Goal: Navigation & Orientation: Find specific page/section

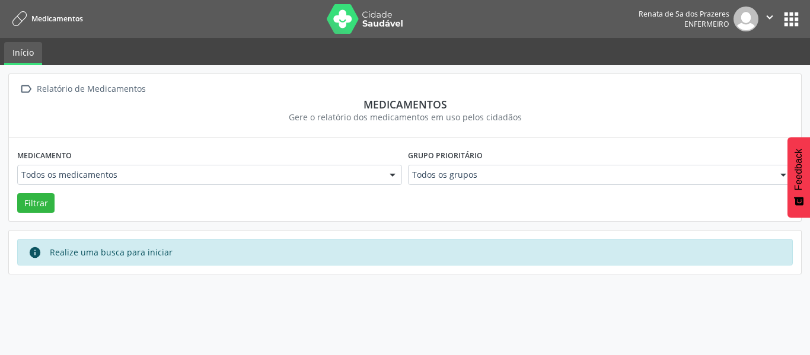
click at [810, 26] on nav "Medicamentos Renata de Sa dos Prazeres Enfermeiro  Configurações Sair apps" at bounding box center [405, 19] width 810 height 38
click at [792, 23] on button "apps" at bounding box center [791, 19] width 21 height 21
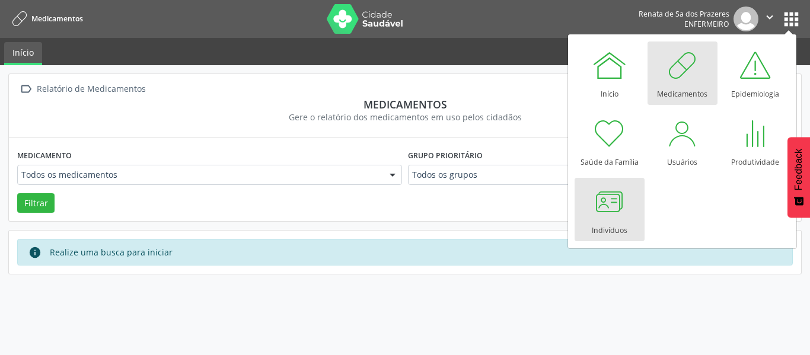
click at [594, 208] on div at bounding box center [610, 202] width 36 height 36
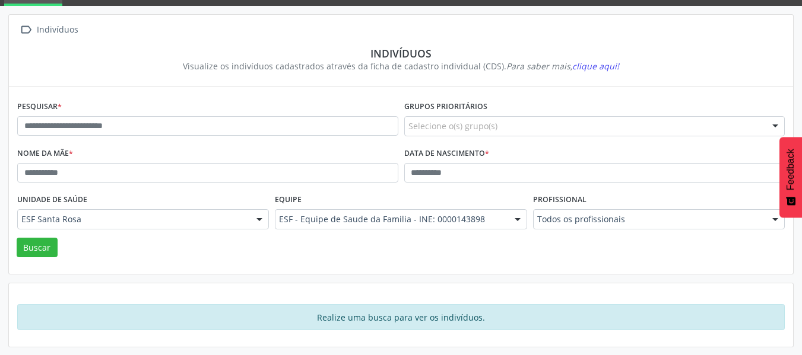
scroll to position [60, 0]
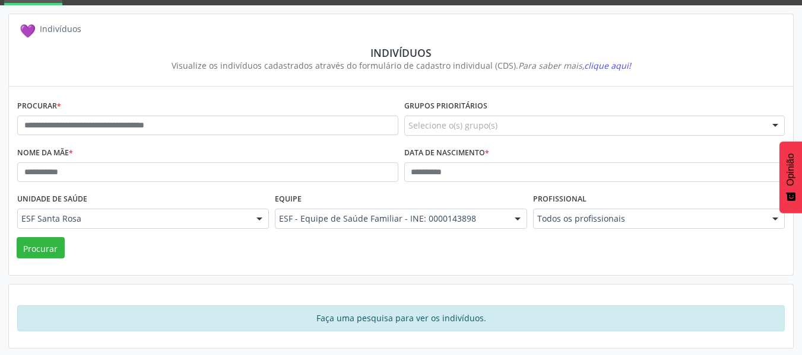
click at [353, 58] on div "Indivíduos" at bounding box center [401, 52] width 750 height 13
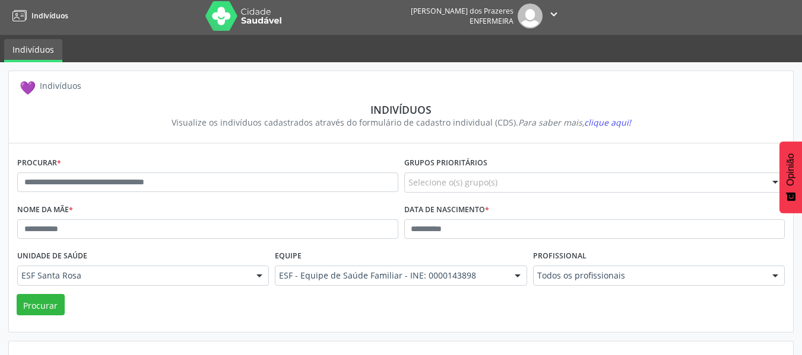
scroll to position [0, 0]
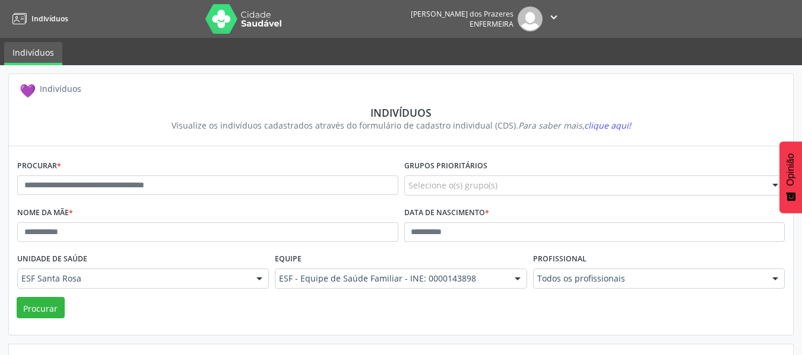
click at [36, 49] on font "Indivíduos" at bounding box center [33, 52] width 42 height 11
drag, startPoint x: 33, startPoint y: 55, endPoint x: 30, endPoint y: 47, distance: 7.5
click at [31, 55] on font "Indivíduos" at bounding box center [33, 52] width 42 height 11
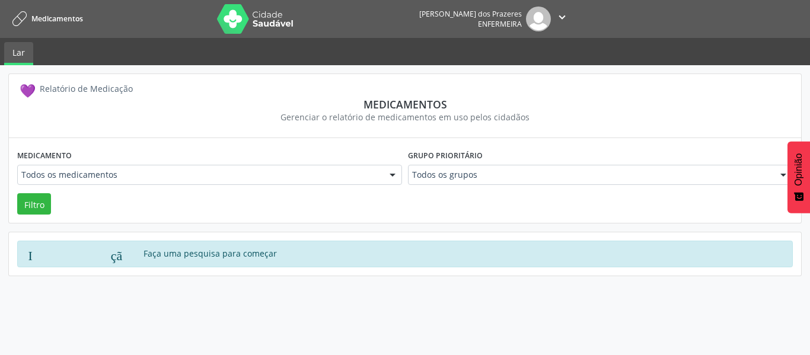
click at [767, 18] on font "aplicativos" at bounding box center [688, 22] width 228 height 21
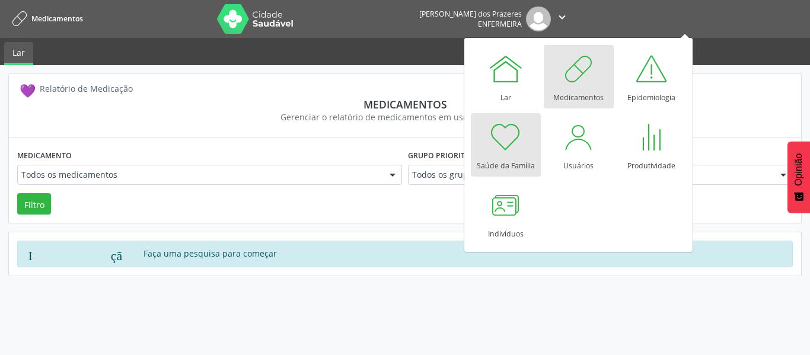
click at [510, 157] on div "Saúde da Família" at bounding box center [506, 163] width 58 height 16
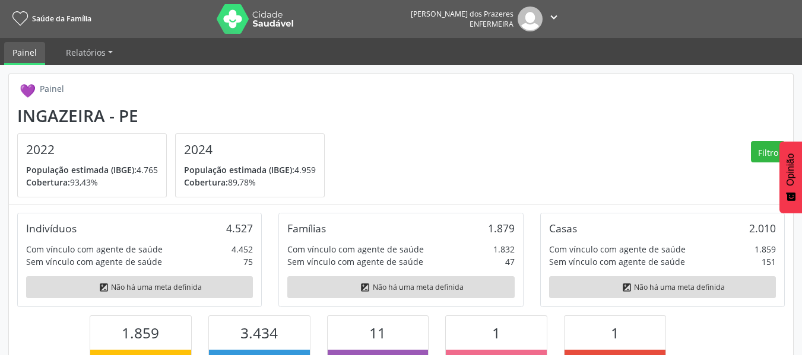
click at [553, 15] on font "" at bounding box center [553, 17] width 13 height 13
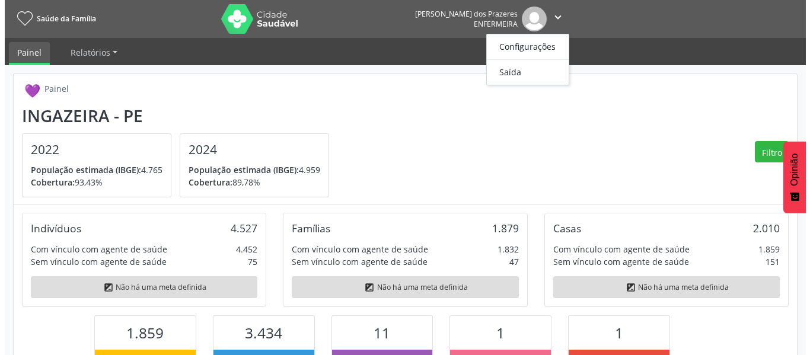
scroll to position [197, 262]
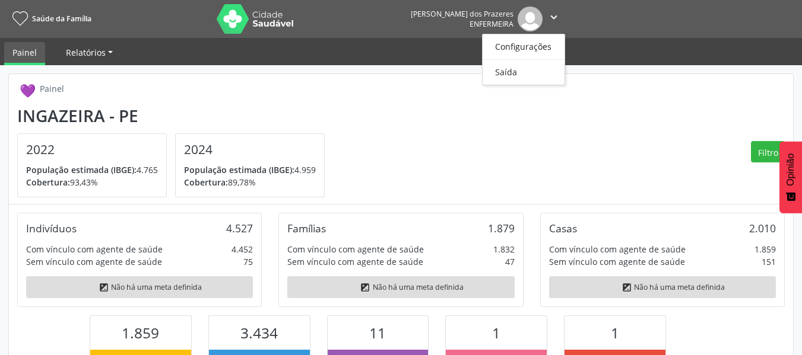
click at [82, 45] on link "Relatórios" at bounding box center [89, 52] width 63 height 21
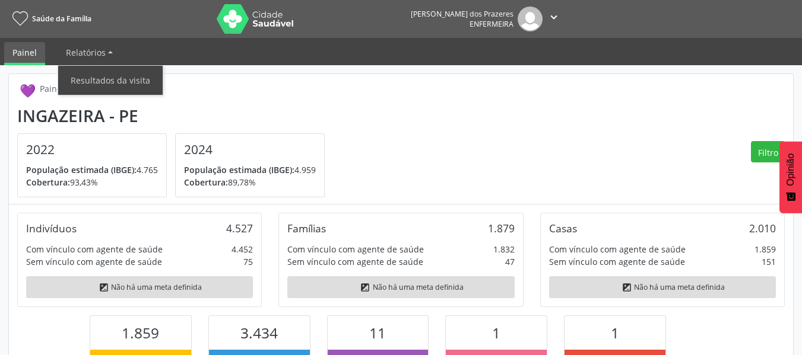
click at [45, 49] on ul "Painel Relatórios Resultados da visita" at bounding box center [401, 51] width 802 height 27
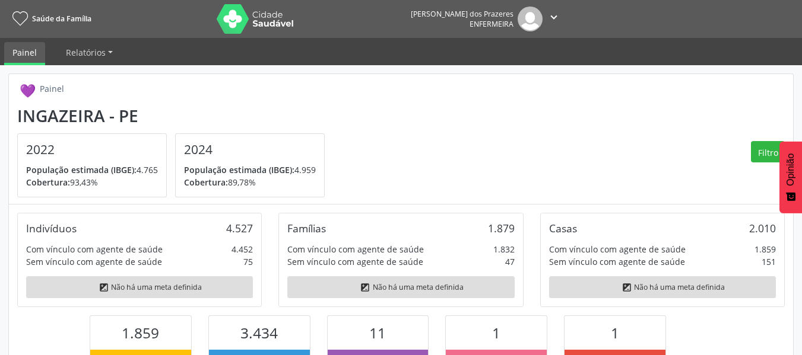
drag, startPoint x: 24, startPoint y: 49, endPoint x: 34, endPoint y: 47, distance: 10.4
click at [26, 48] on font "Painel" at bounding box center [24, 52] width 24 height 11
click at [91, 47] on font "Relatórios" at bounding box center [86, 52] width 40 height 11
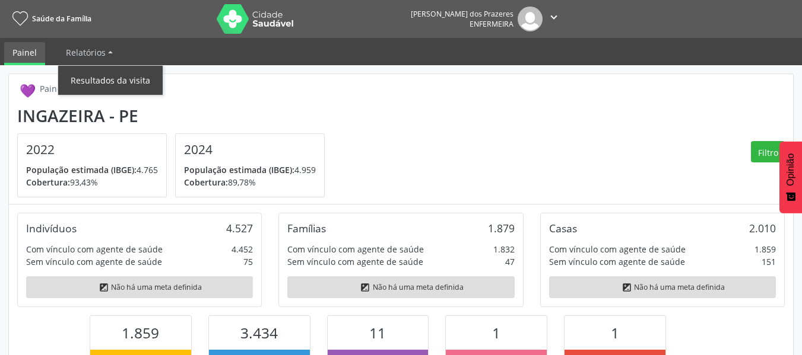
click at [106, 82] on font "Resultados da visita" at bounding box center [110, 80] width 79 height 11
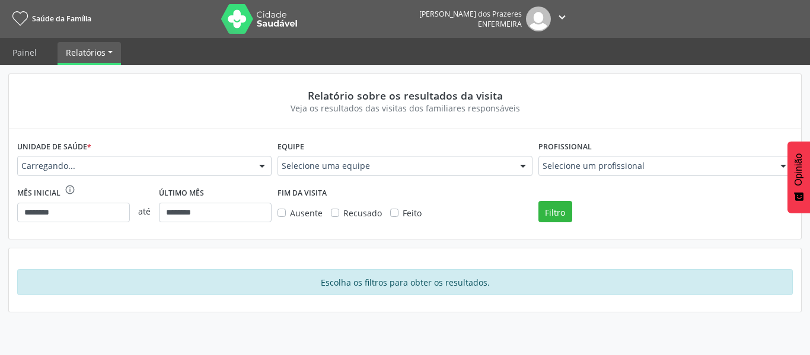
click at [556, 21] on font "" at bounding box center [562, 17] width 13 height 13
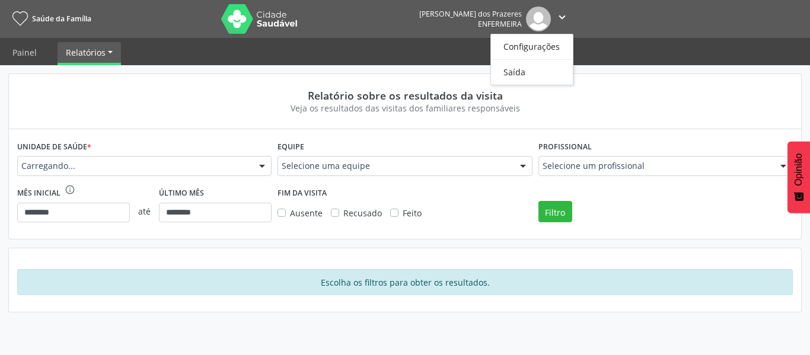
drag, startPoint x: 280, startPoint y: 75, endPoint x: 160, endPoint y: 65, distance: 120.3
click at [275, 75] on div "Relatório sobre os resultados da visita Veja os resultados das visitas dos fami…" at bounding box center [405, 101] width 793 height 55
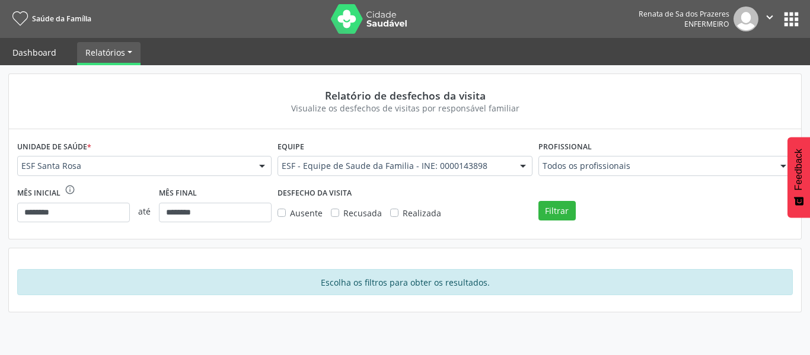
click at [49, 49] on link "Dashboard" at bounding box center [34, 52] width 61 height 21
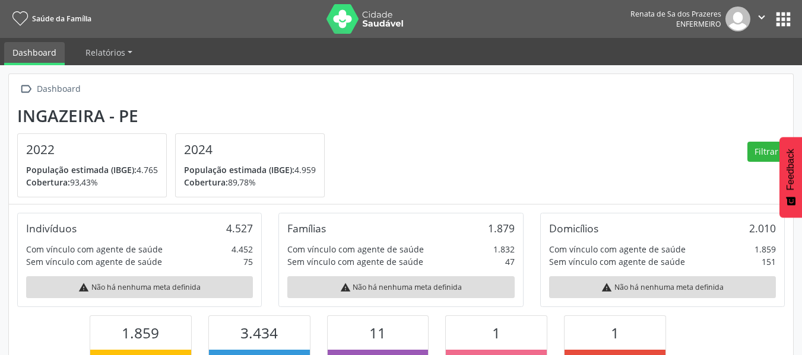
click at [21, 27] on link "Saúde da Família" at bounding box center [49, 19] width 83 height 20
click at [36, 20] on span "Saúde da Família" at bounding box center [61, 19] width 59 height 10
click at [767, 21] on icon "" at bounding box center [761, 17] width 13 height 13
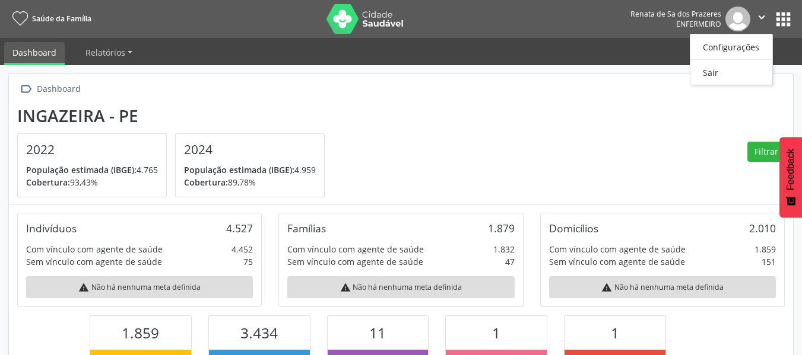
click at [799, 23] on nav "Saúde da Família Renata de Sa dos Prazeres Enfermeiro  Configurações Sair apps" at bounding box center [401, 19] width 802 height 38
click at [786, 23] on button "apps" at bounding box center [782, 19] width 21 height 21
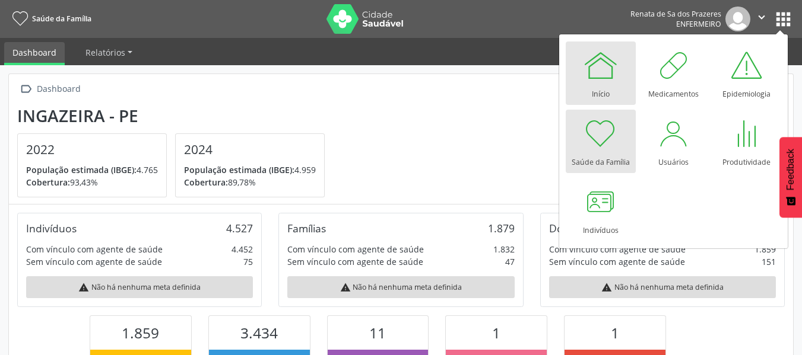
click at [599, 69] on div at bounding box center [601, 65] width 36 height 36
